Goal: Task Accomplishment & Management: Manage account settings

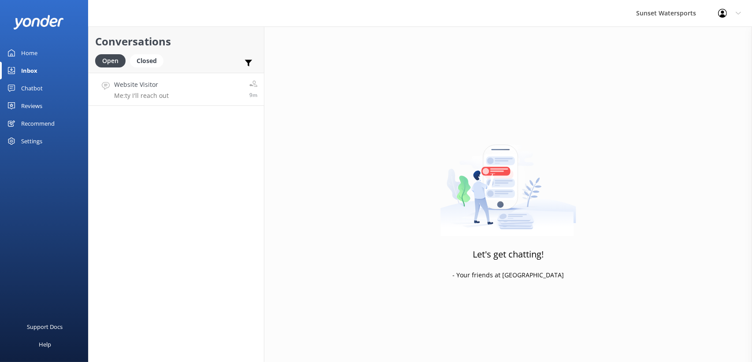
click at [204, 86] on link "Website Visitor Me: ty I'll reach out 9m" at bounding box center [176, 89] width 175 height 33
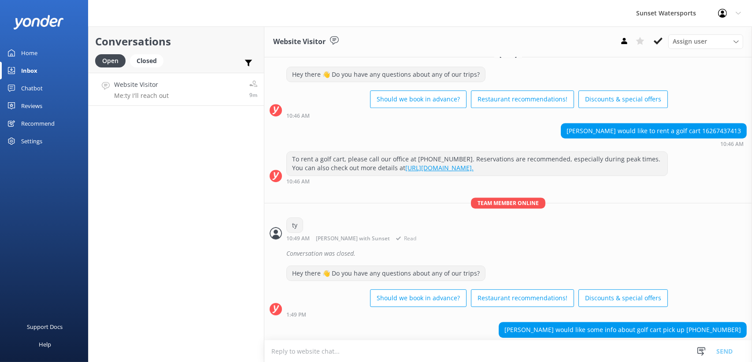
scroll to position [9482, 0]
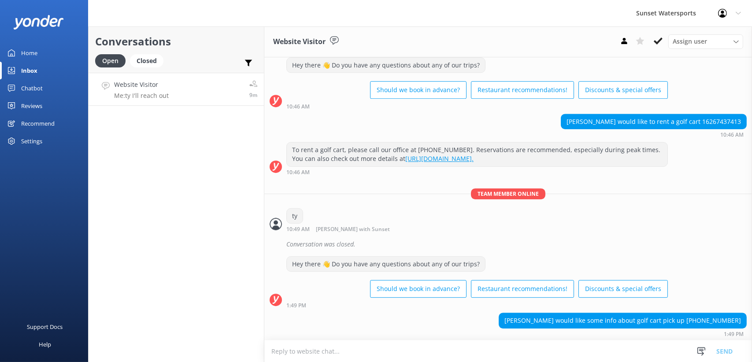
click at [737, 9] on div "Profile Settings Logout" at bounding box center [729, 13] width 45 height 26
click at [231, 209] on div "Conversations Open Closed Important Assigned to me Unassigned Website Visitor M…" at bounding box center [176, 193] width 176 height 335
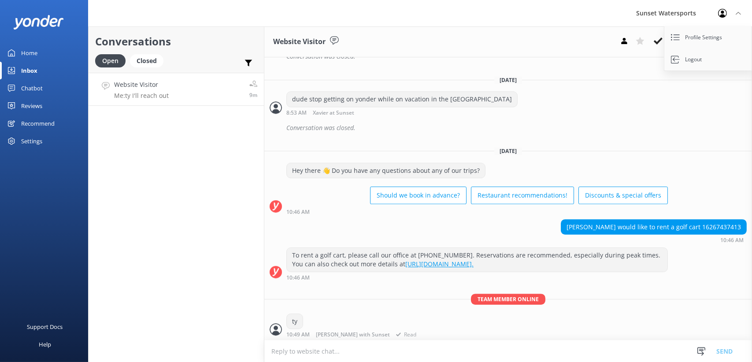
scroll to position [9350, 0]
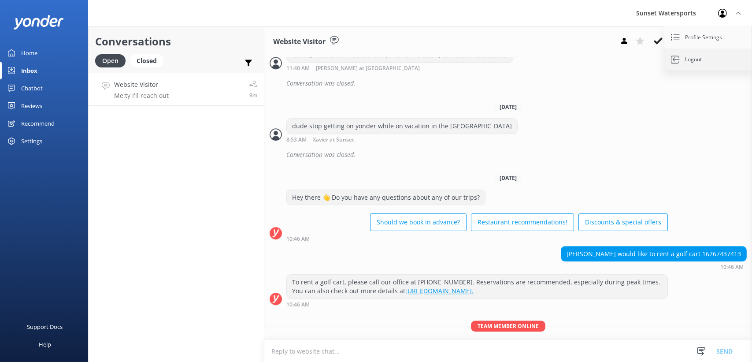
click at [691, 57] on link "Logout" at bounding box center [709, 59] width 88 height 22
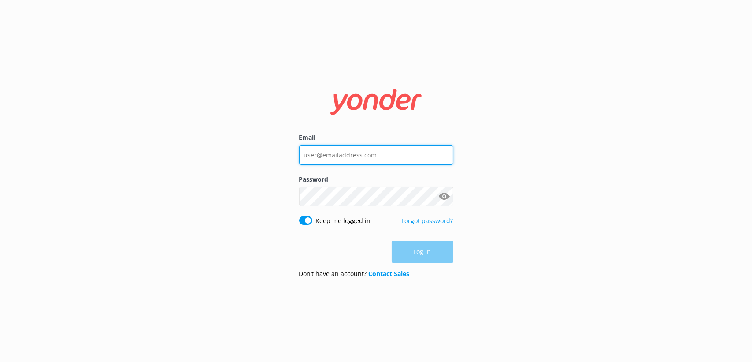
type input "[PERSON_NAME][EMAIL_ADDRESS][DOMAIN_NAME]"
